Goal: Find specific page/section: Find specific page/section

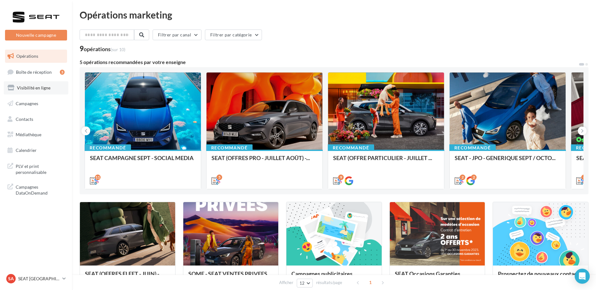
click at [20, 88] on span "Visibilité en ligne" at bounding box center [34, 87] width 34 height 5
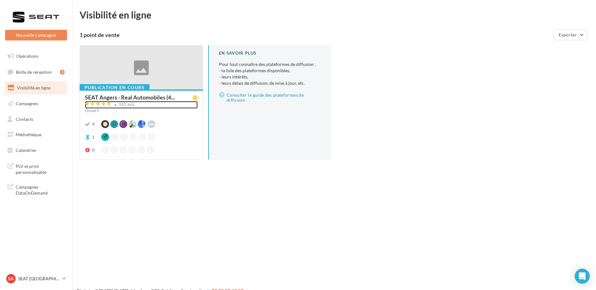
click at [119, 105] on div "320 avis" at bounding box center [126, 104] width 17 height 4
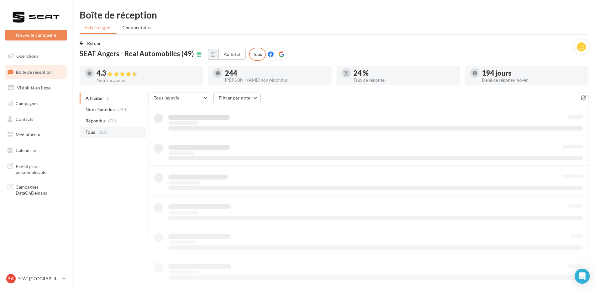
scroll to position [10, 0]
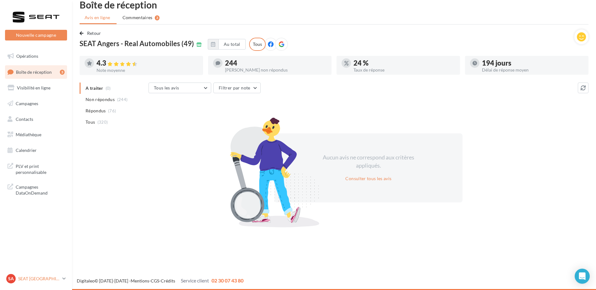
click at [42, 276] on p "SEAT [GEOGRAPHIC_DATA]" at bounding box center [39, 278] width 42 height 6
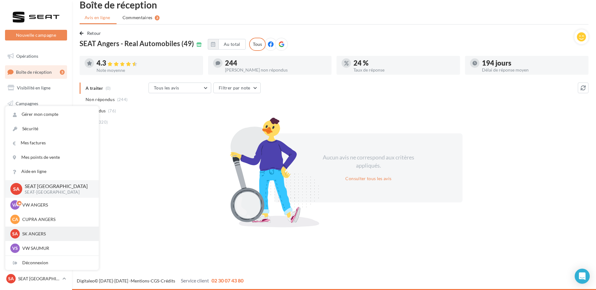
click at [35, 235] on p "SK ANGERS" at bounding box center [56, 233] width 69 height 6
